Goal: Task Accomplishment & Management: Manage account settings

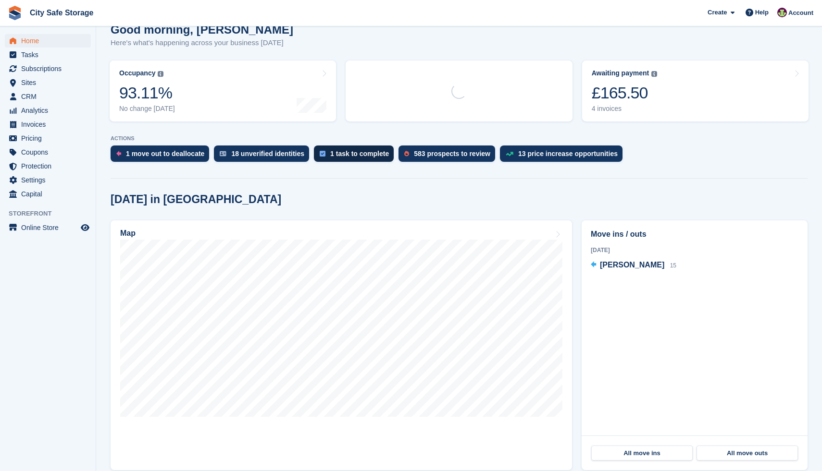
scroll to position [116, 0]
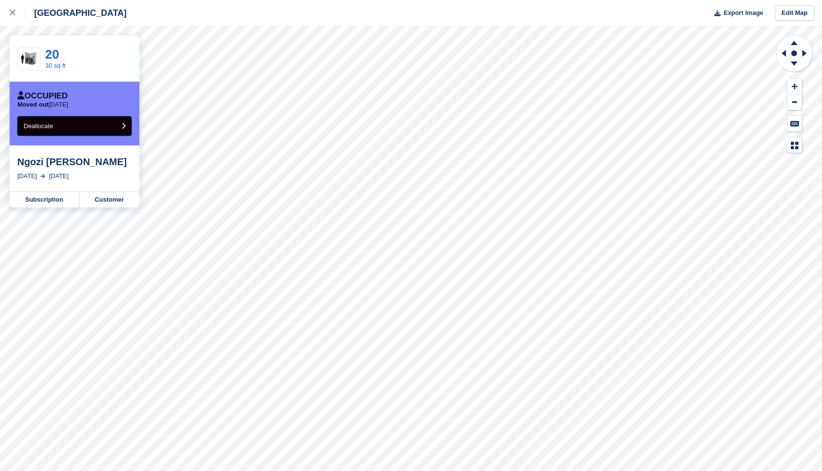
click at [101, 129] on button "Deallocate" at bounding box center [74, 126] width 114 height 20
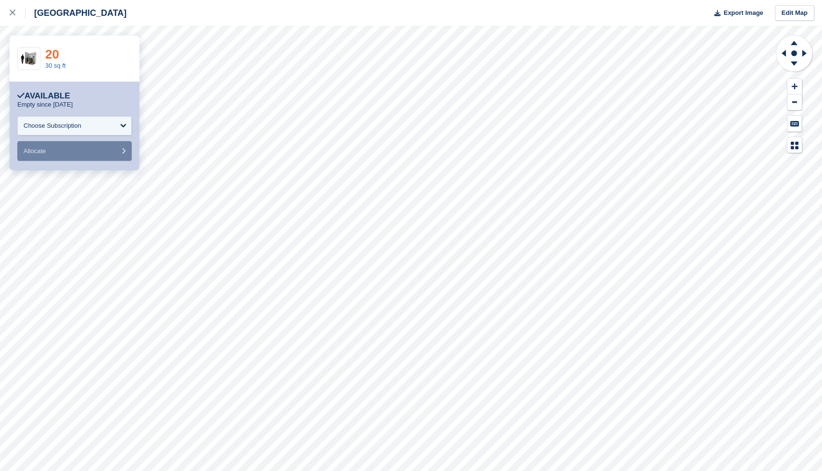
click at [50, 56] on link "20" at bounding box center [52, 54] width 14 height 14
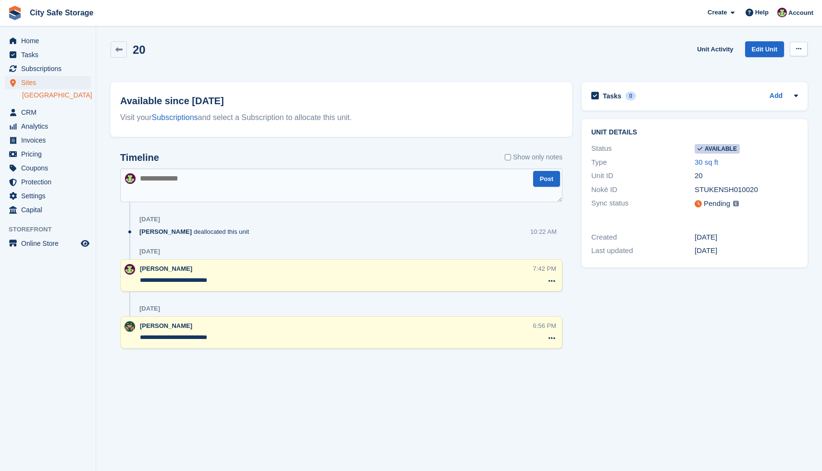
click at [802, 46] on button at bounding box center [799, 49] width 18 height 14
click at [786, 66] on p "Make unavailable" at bounding box center [761, 68] width 84 height 12
click at [47, 42] on span "Home" at bounding box center [50, 40] width 58 height 13
